Goal: Transaction & Acquisition: Purchase product/service

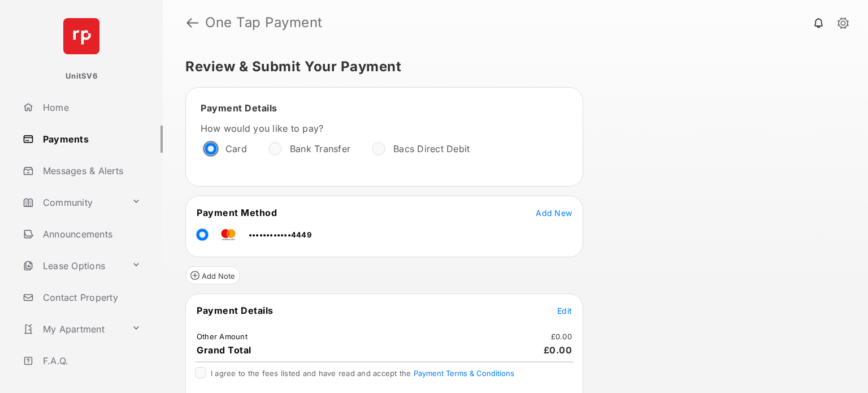
scroll to position [39, 0]
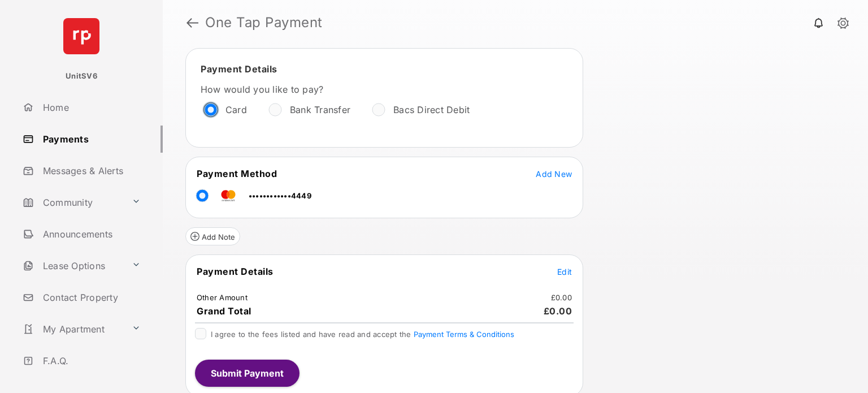
click at [562, 267] on span "Edit" at bounding box center [564, 272] width 15 height 10
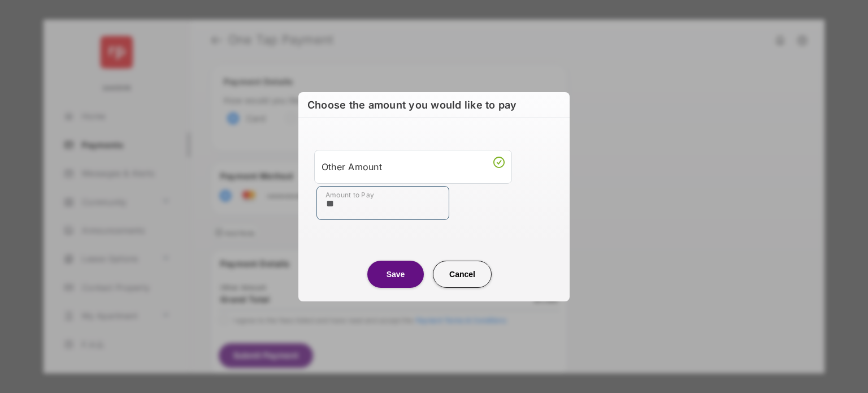
type input "***"
click at [379, 272] on button "Save" at bounding box center [395, 273] width 56 height 27
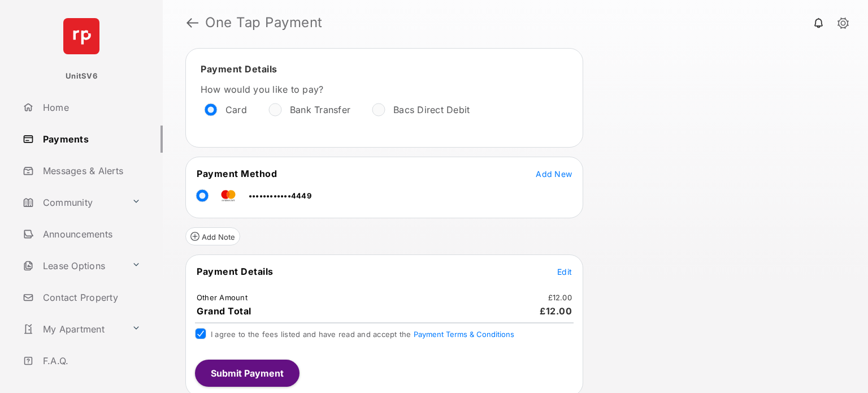
click at [248, 370] on button "Submit Payment" at bounding box center [247, 372] width 105 height 27
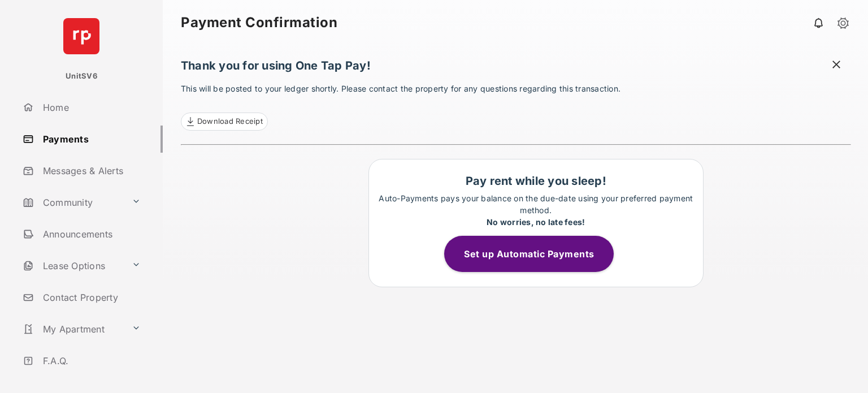
click at [72, 140] on link "Payments" at bounding box center [90, 138] width 145 height 27
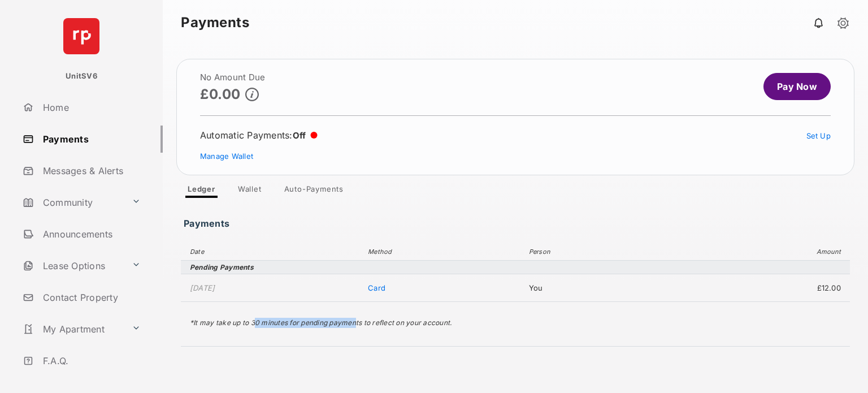
drag, startPoint x: 254, startPoint y: 320, endPoint x: 356, endPoint y: 316, distance: 101.8
click at [356, 318] on p "*It may take up to 30 minutes for pending payments to reflect on your account." at bounding box center [515, 323] width 651 height 10
click at [76, 138] on link "Payments" at bounding box center [90, 138] width 145 height 27
